Goal: Information Seeking & Learning: Learn about a topic

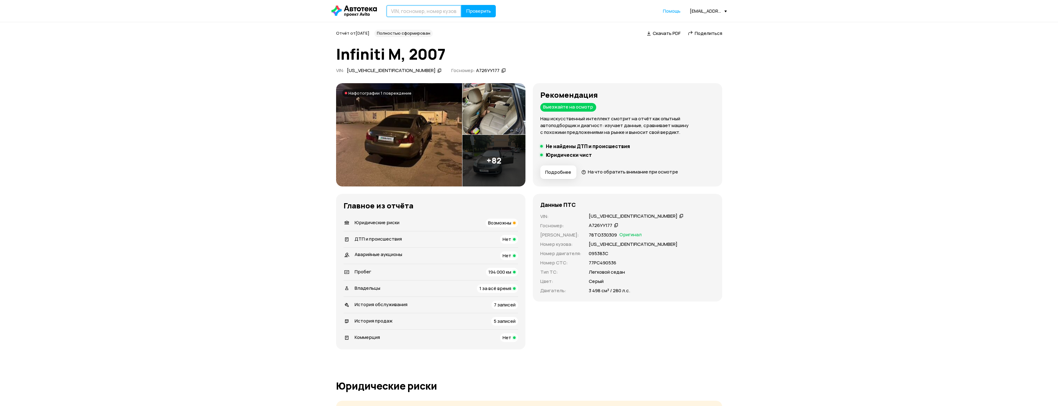
paste input "[VEHICLE_IDENTIFICATION_NUMBER]"
type input "[VEHICLE_IDENTIFICATION_NUMBER]"
click at [471, 11] on span "Проверить" at bounding box center [478, 11] width 25 height 5
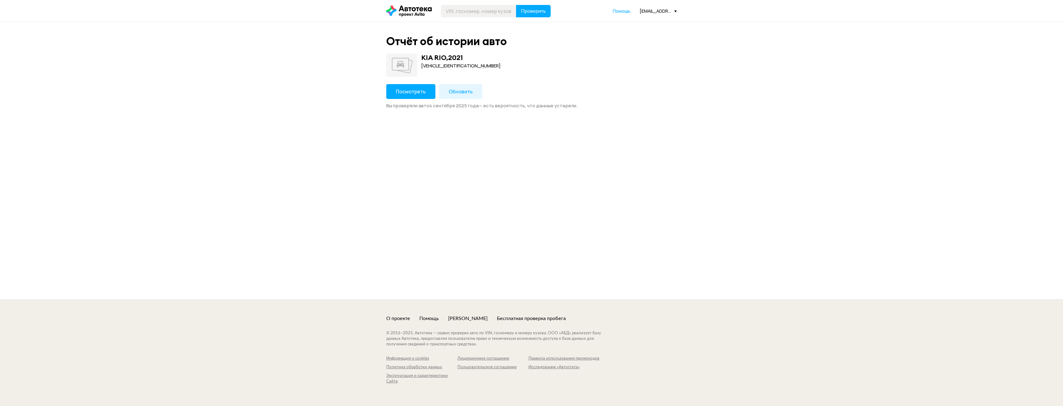
click at [416, 91] on span "Посмотреть" at bounding box center [411, 91] width 30 height 7
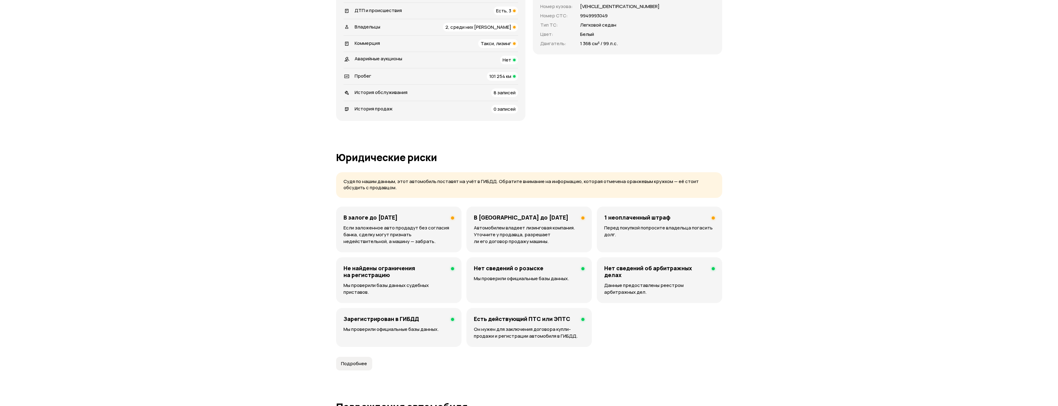
scroll to position [309, 0]
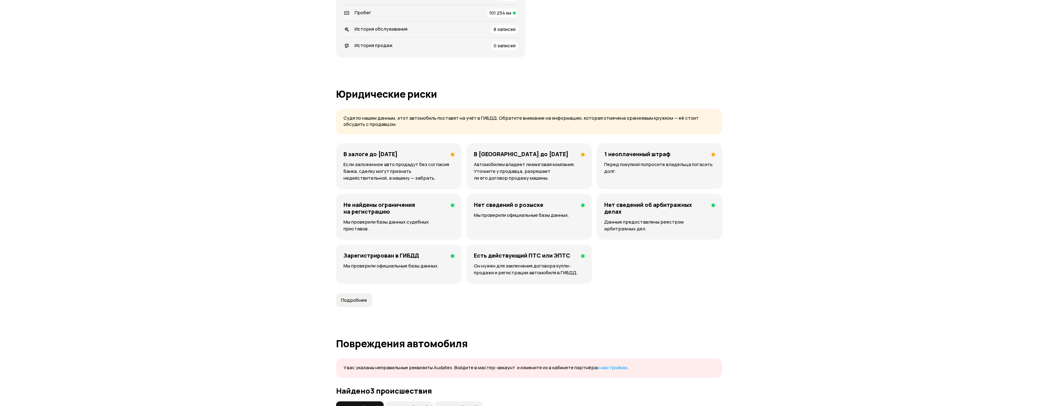
click at [684, 162] on p "Перед покупкой попросите владельца погасить долг." at bounding box center [659, 168] width 111 height 14
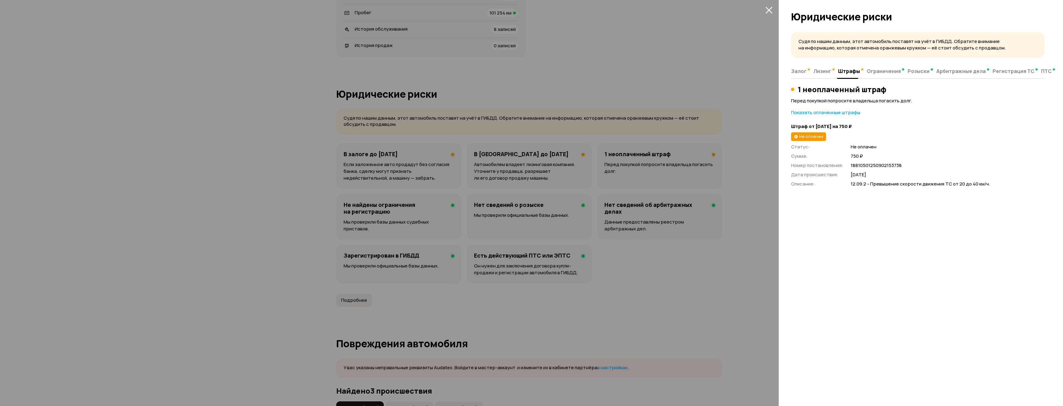
click at [769, 9] on icon "закрыть" at bounding box center [768, 10] width 7 height 7
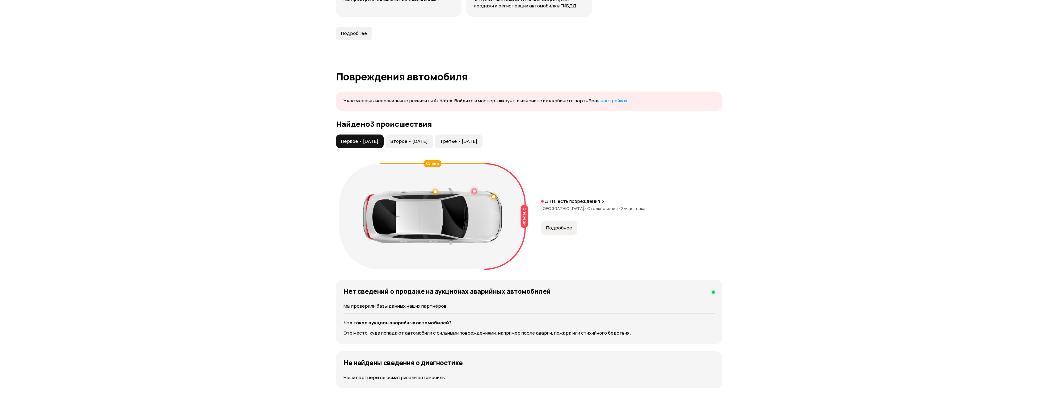
scroll to position [618, 0]
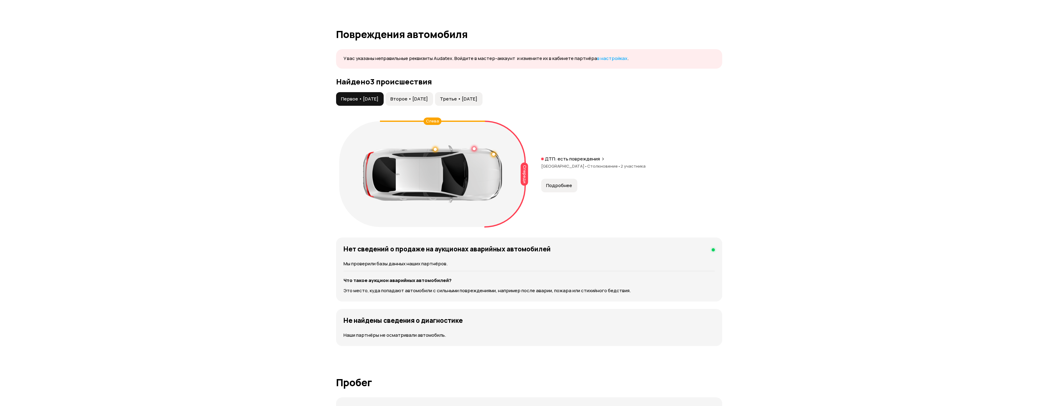
click at [564, 185] on span "Подробнее" at bounding box center [559, 185] width 26 height 6
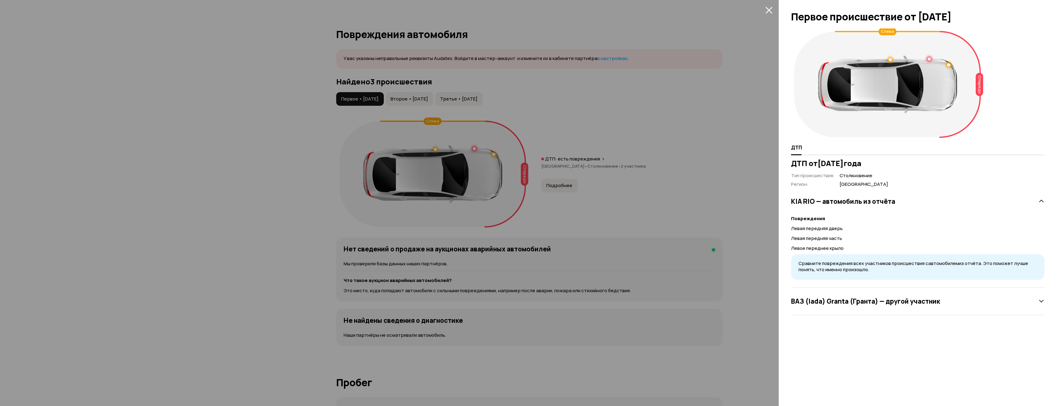
click at [564, 185] on div at bounding box center [531, 203] width 1063 height 406
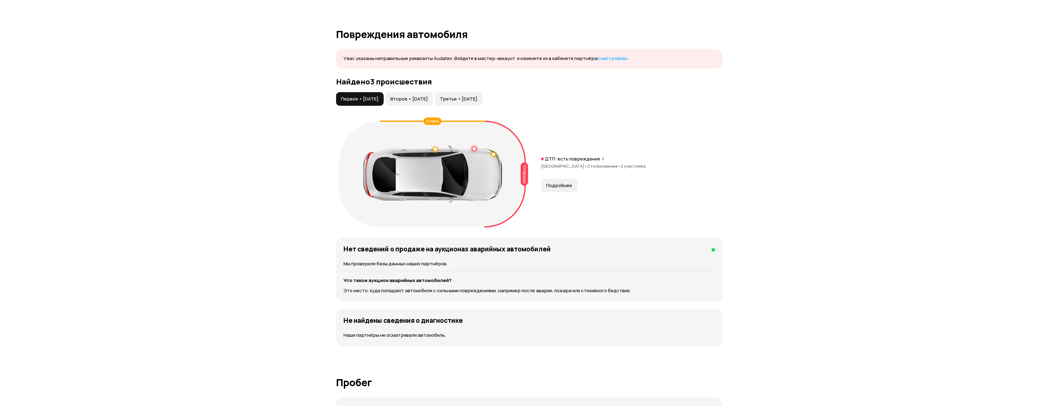
click at [428, 100] on span "Второе • [DATE]" at bounding box center [409, 99] width 37 height 6
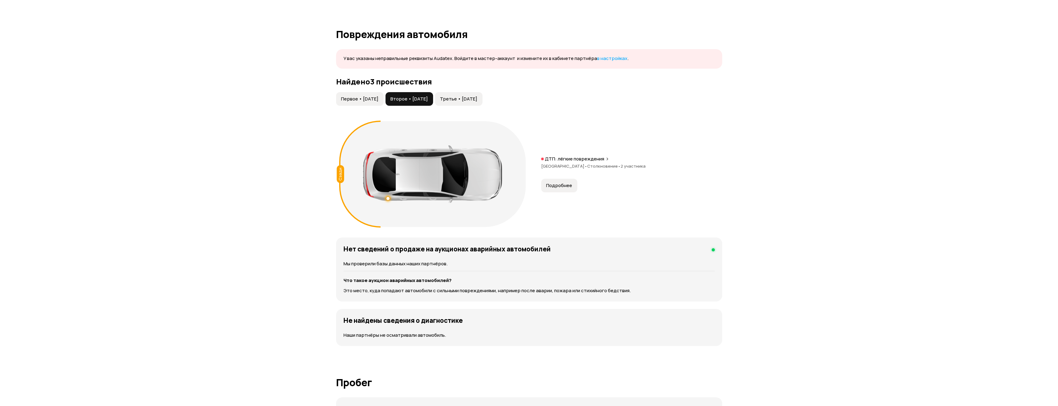
click at [559, 185] on span "Подробнее" at bounding box center [559, 185] width 26 height 6
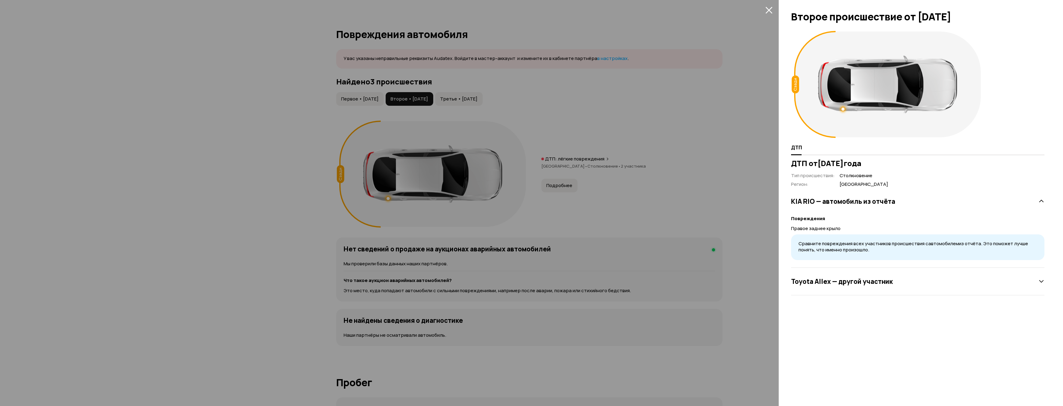
click at [559, 185] on div at bounding box center [531, 203] width 1063 height 406
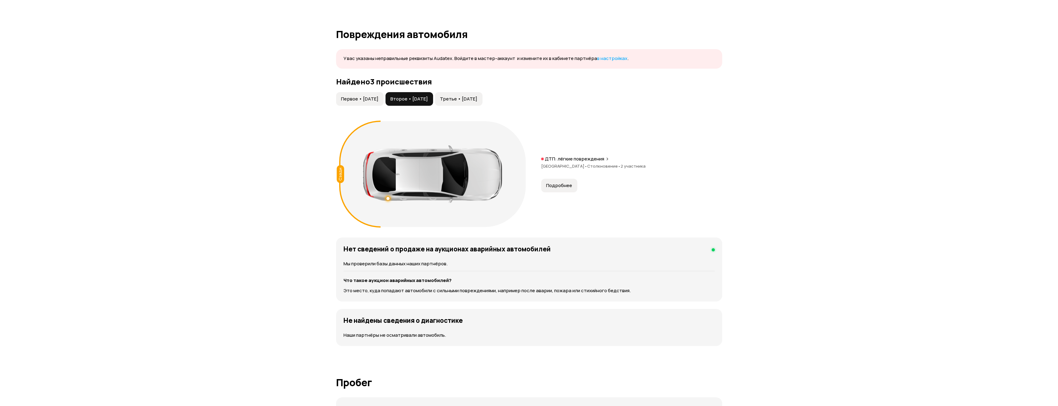
click at [477, 97] on span "Третье • [DATE]" at bounding box center [458, 99] width 37 height 6
click at [554, 185] on span "Подробнее" at bounding box center [559, 185] width 26 height 6
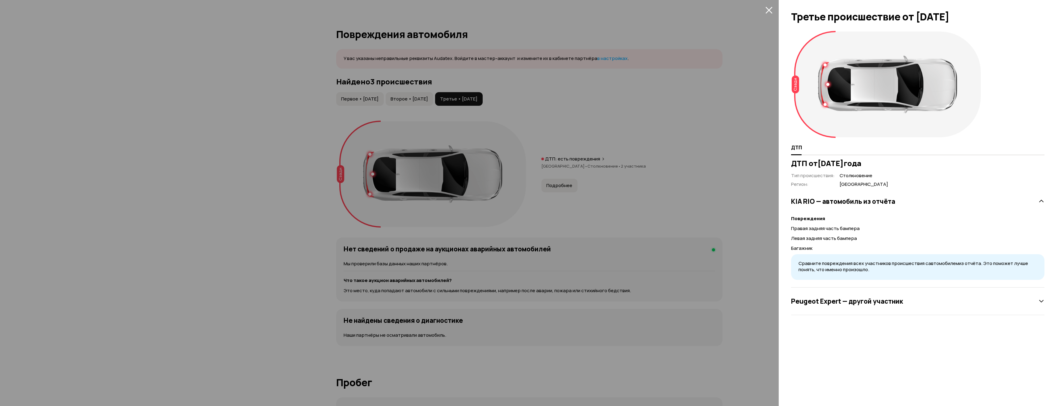
click at [432, 90] on div at bounding box center [531, 203] width 1063 height 406
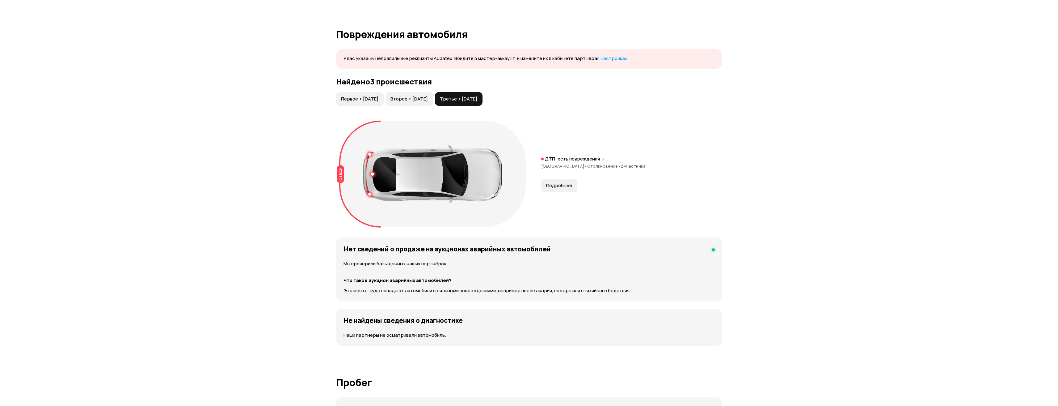
click at [428, 98] on span "Второе • [DATE]" at bounding box center [409, 99] width 37 height 6
click at [562, 183] on span "Подробнее" at bounding box center [559, 185] width 26 height 6
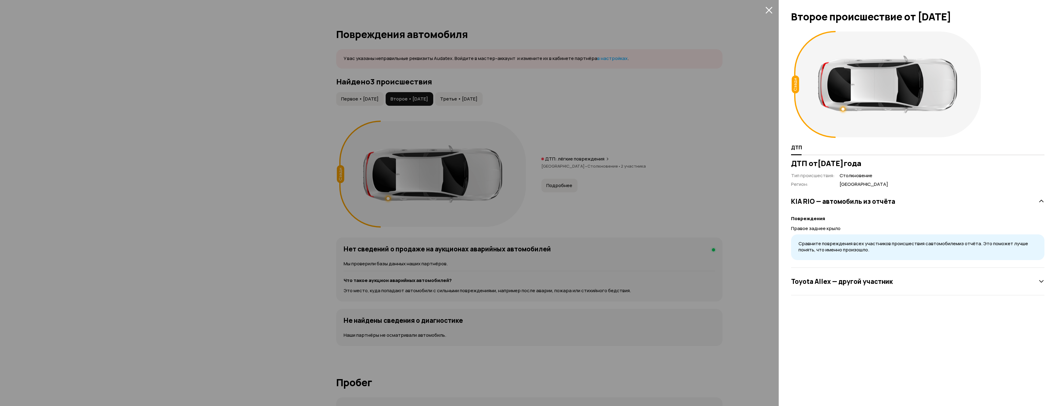
click at [629, 121] on div at bounding box center [531, 203] width 1063 height 406
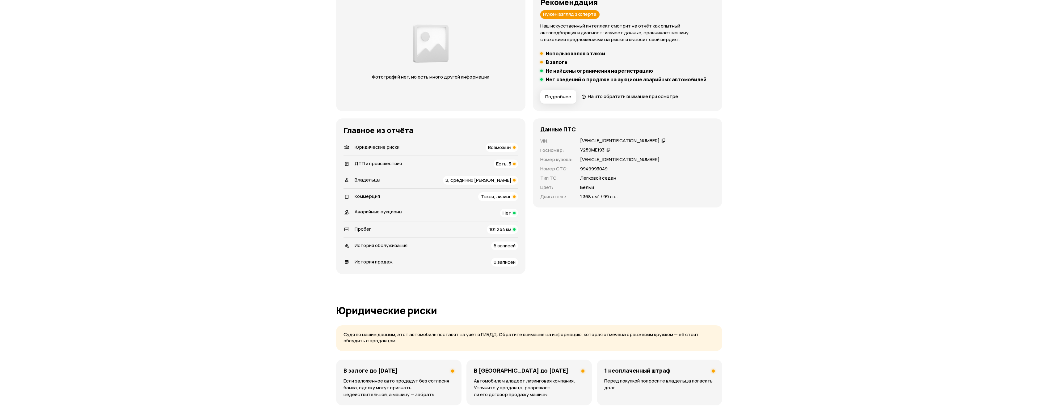
scroll to position [0, 0]
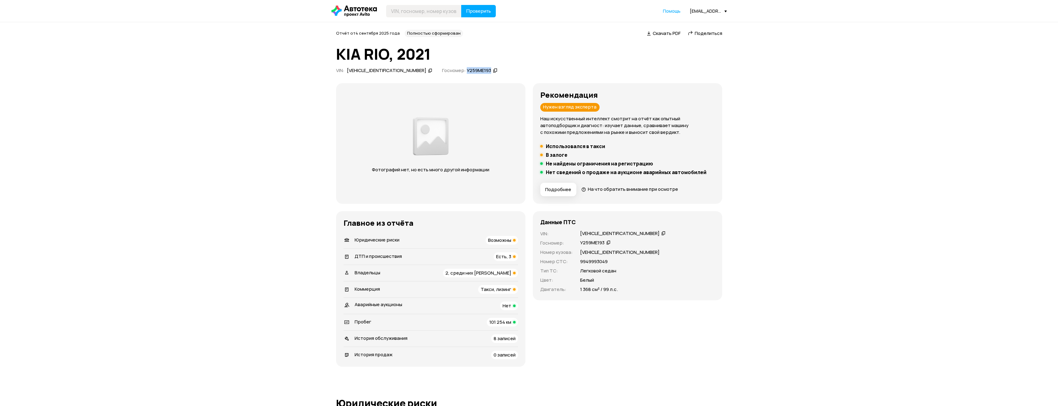
drag, startPoint x: 461, startPoint y: 72, endPoint x: 433, endPoint y: 70, distance: 27.5
click at [465, 70] on div "У259МЕ193" at bounding box center [482, 70] width 34 height 6
copy span "У259МЕ193"
drag, startPoint x: 412, startPoint y: 7, endPoint x: 942, endPoint y: 31, distance: 529.9
